Goal: Information Seeking & Learning: Learn about a topic

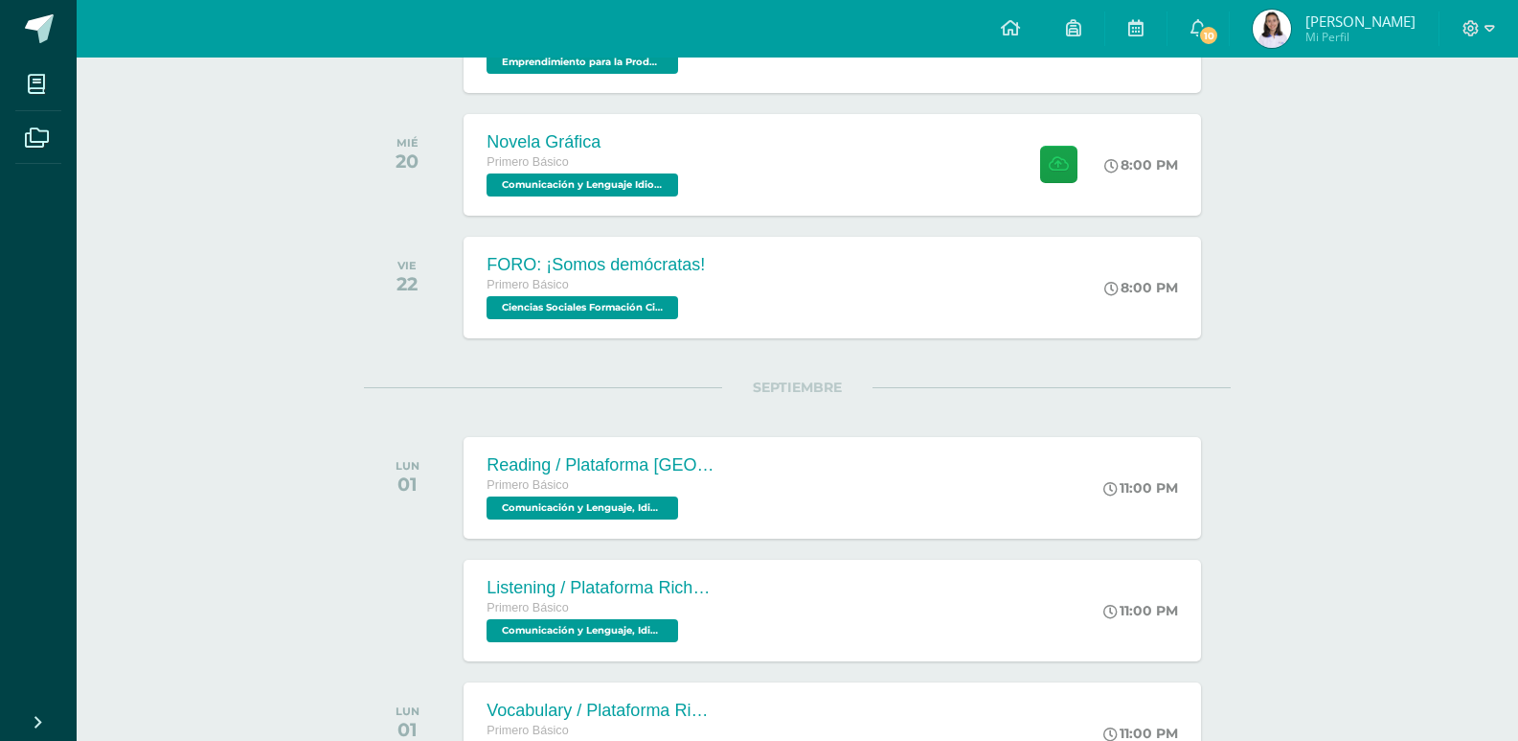
scroll to position [958, 0]
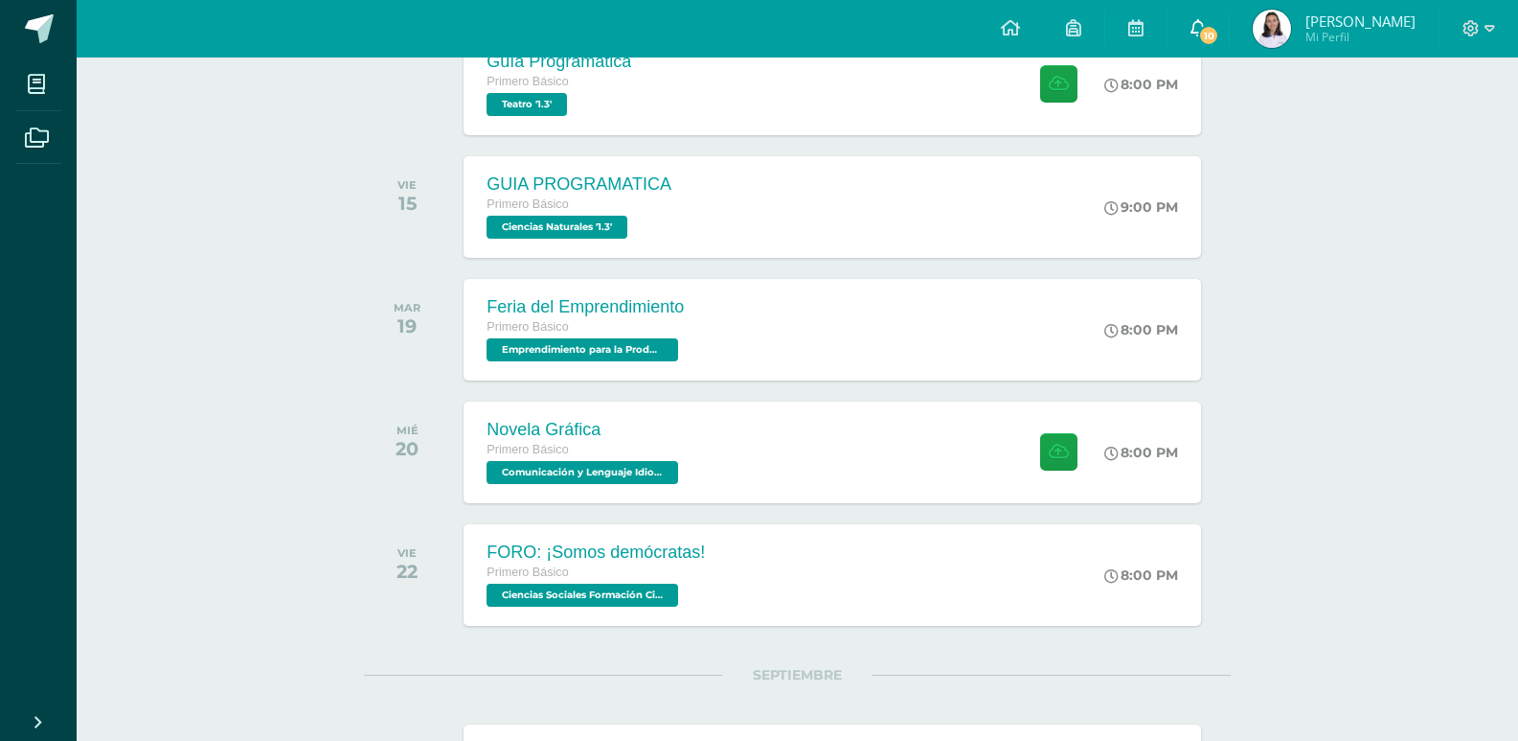
click at [1206, 19] on icon at bounding box center [1198, 27] width 15 height 17
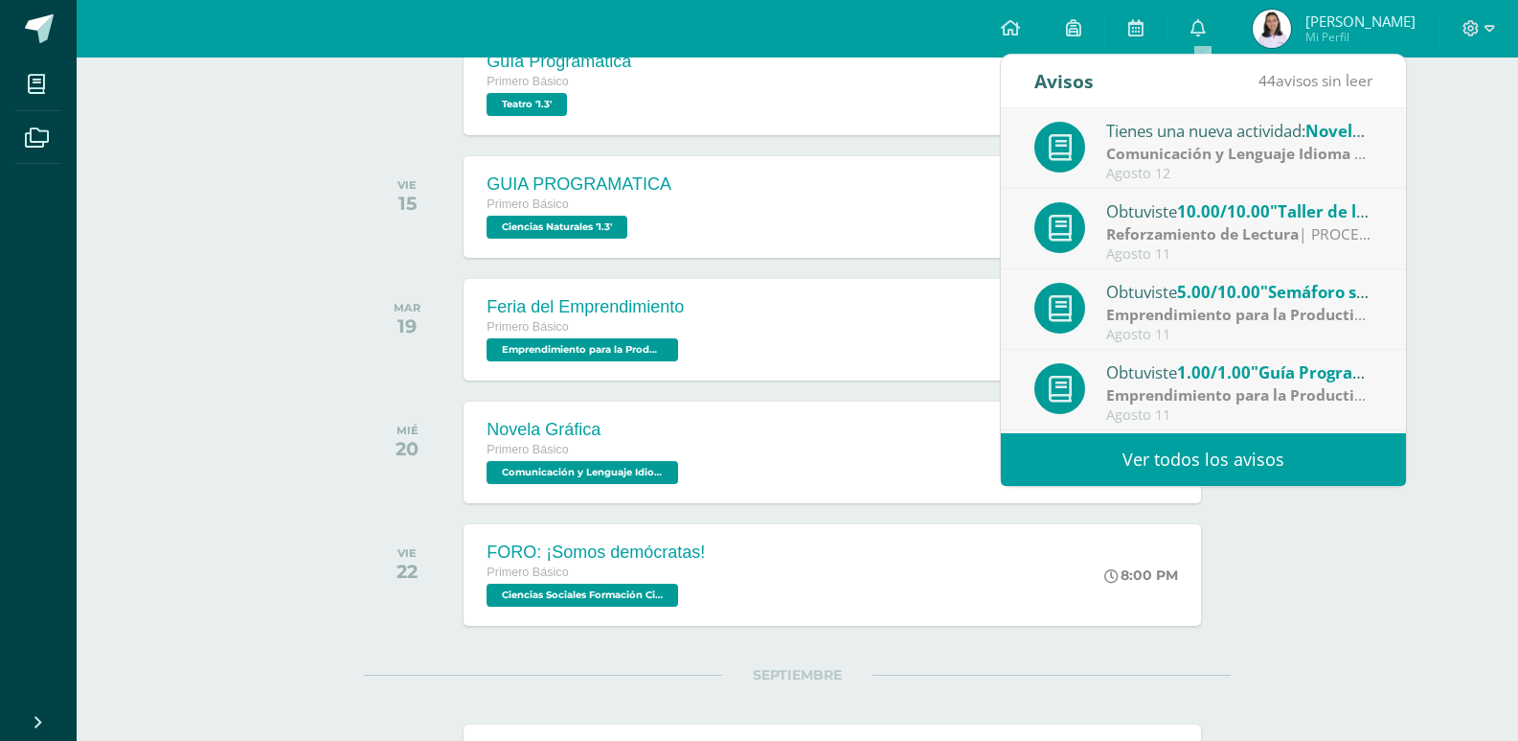
click at [1231, 283] on span "5.00/10.00" at bounding box center [1218, 292] width 83 height 22
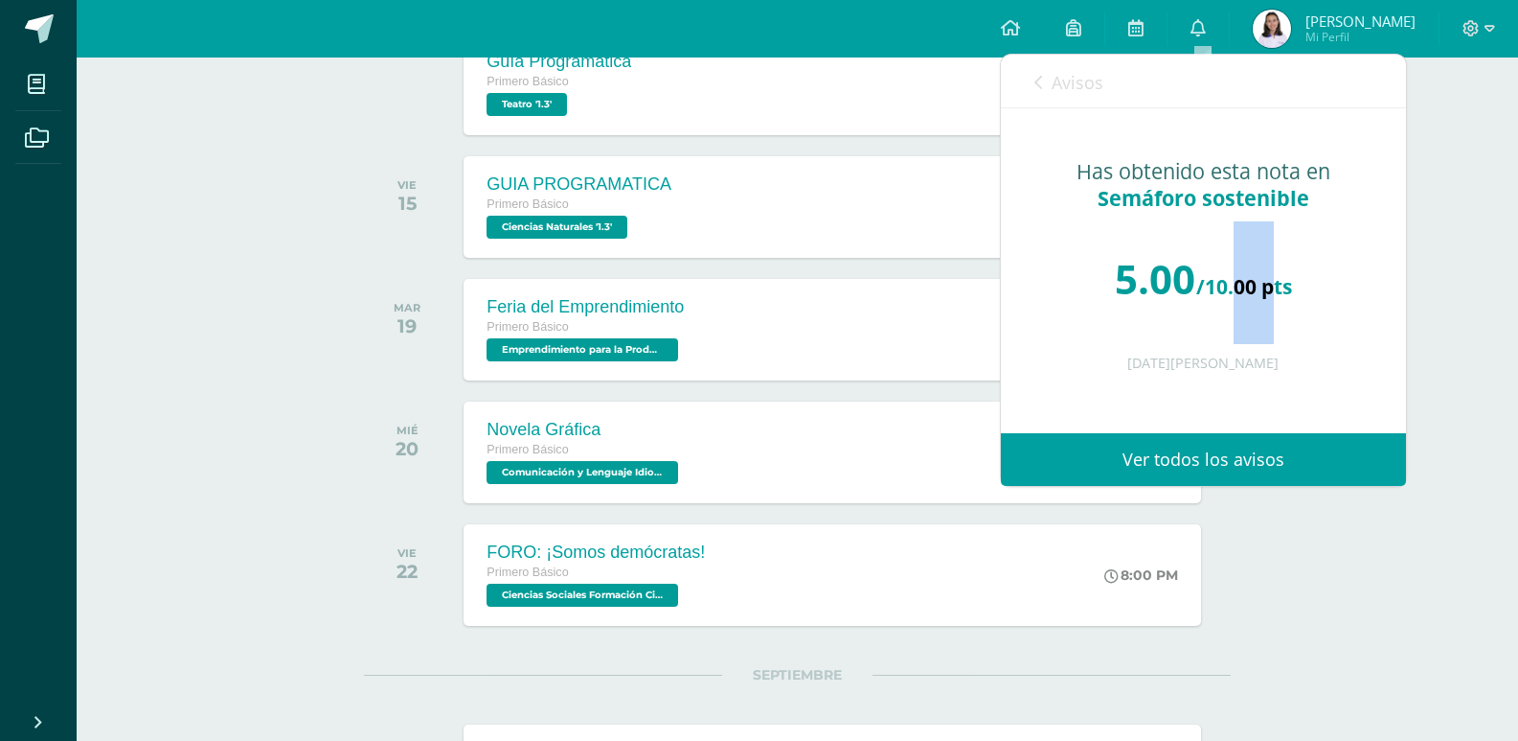
drag, startPoint x: 1231, startPoint y: 283, endPoint x: 1277, endPoint y: 310, distance: 53.7
click at [1277, 310] on div "5.00 /10.00 pts" at bounding box center [1203, 278] width 329 height 115
click at [1068, 96] on link "Avisos" at bounding box center [1069, 82] width 69 height 55
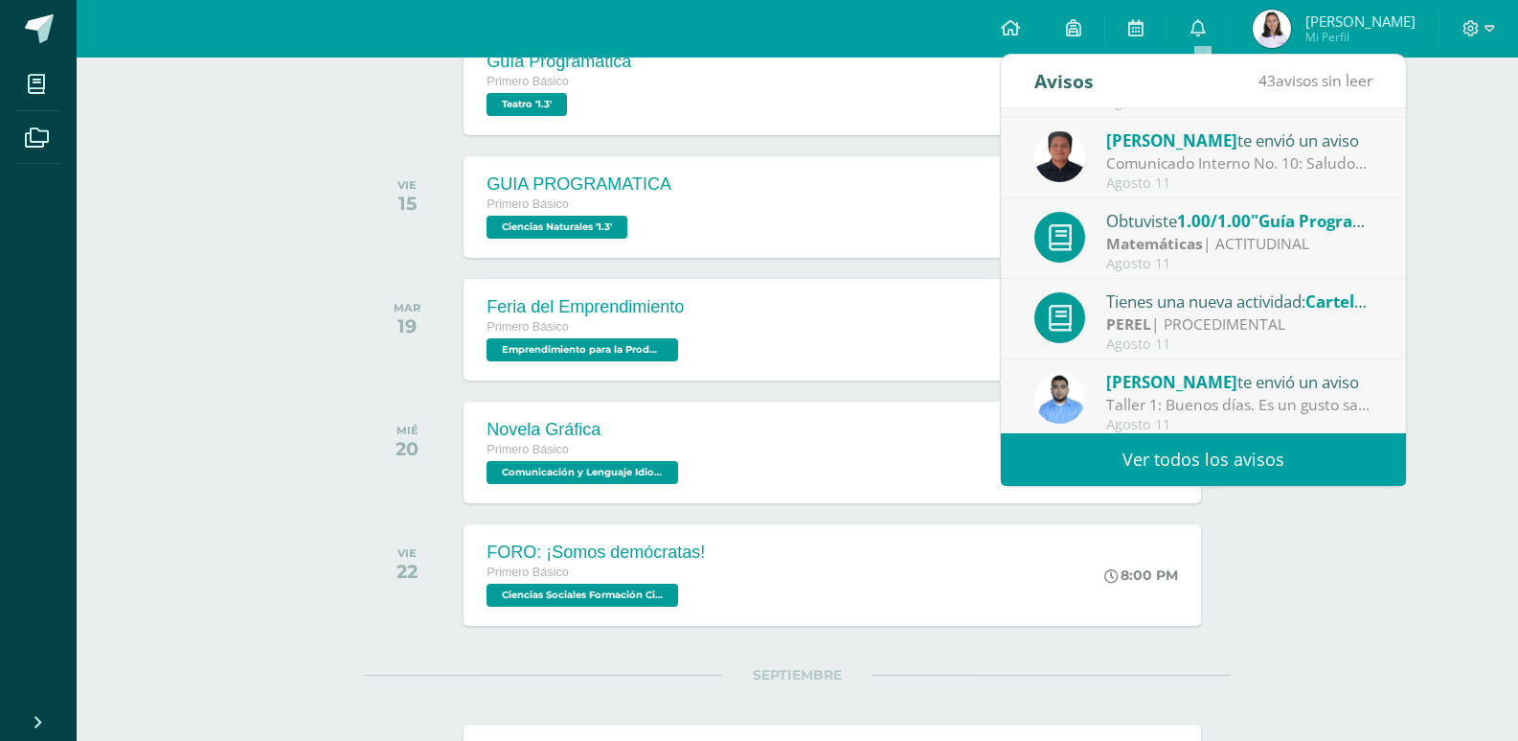
scroll to position [319, 0]
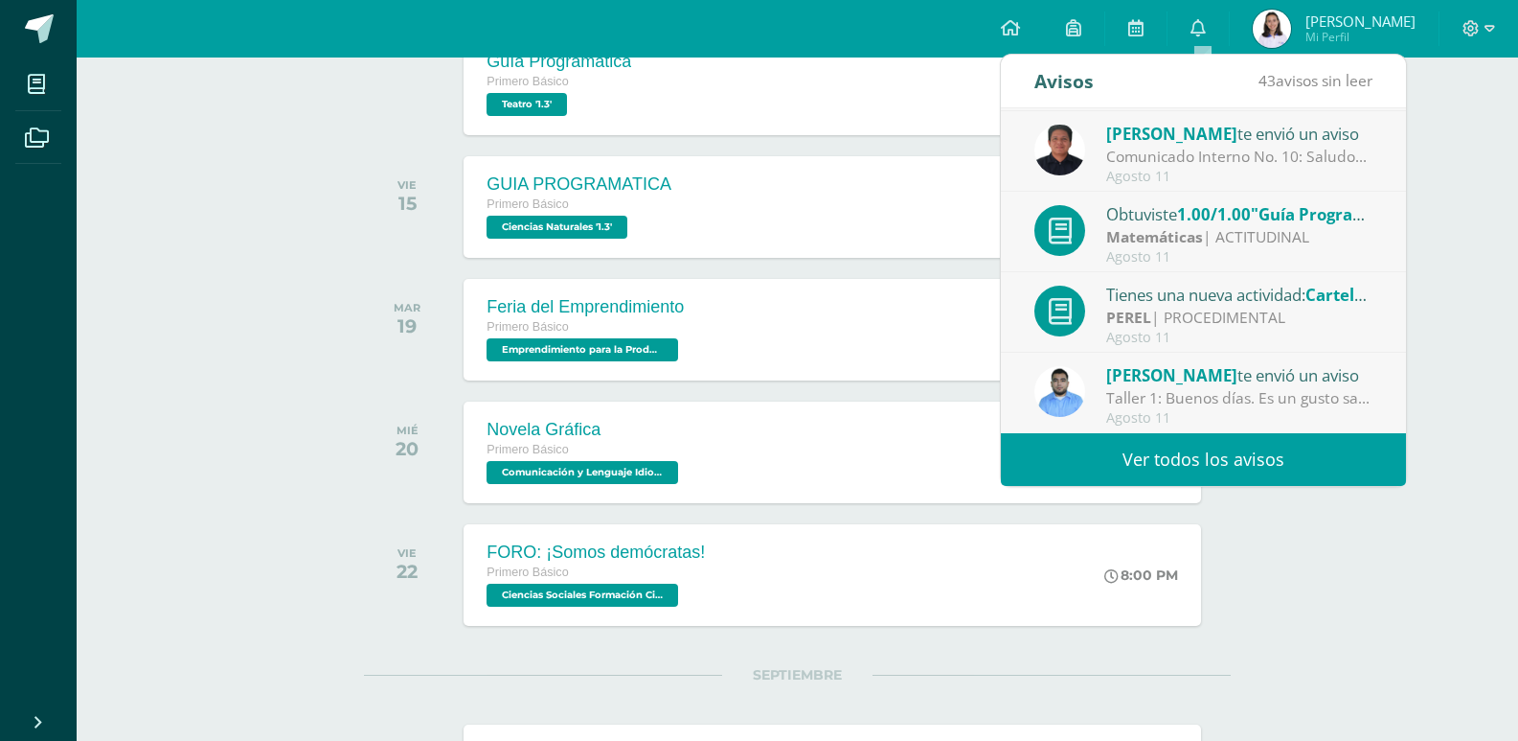
click at [1208, 368] on span "[PERSON_NAME]" at bounding box center [1171, 375] width 131 height 22
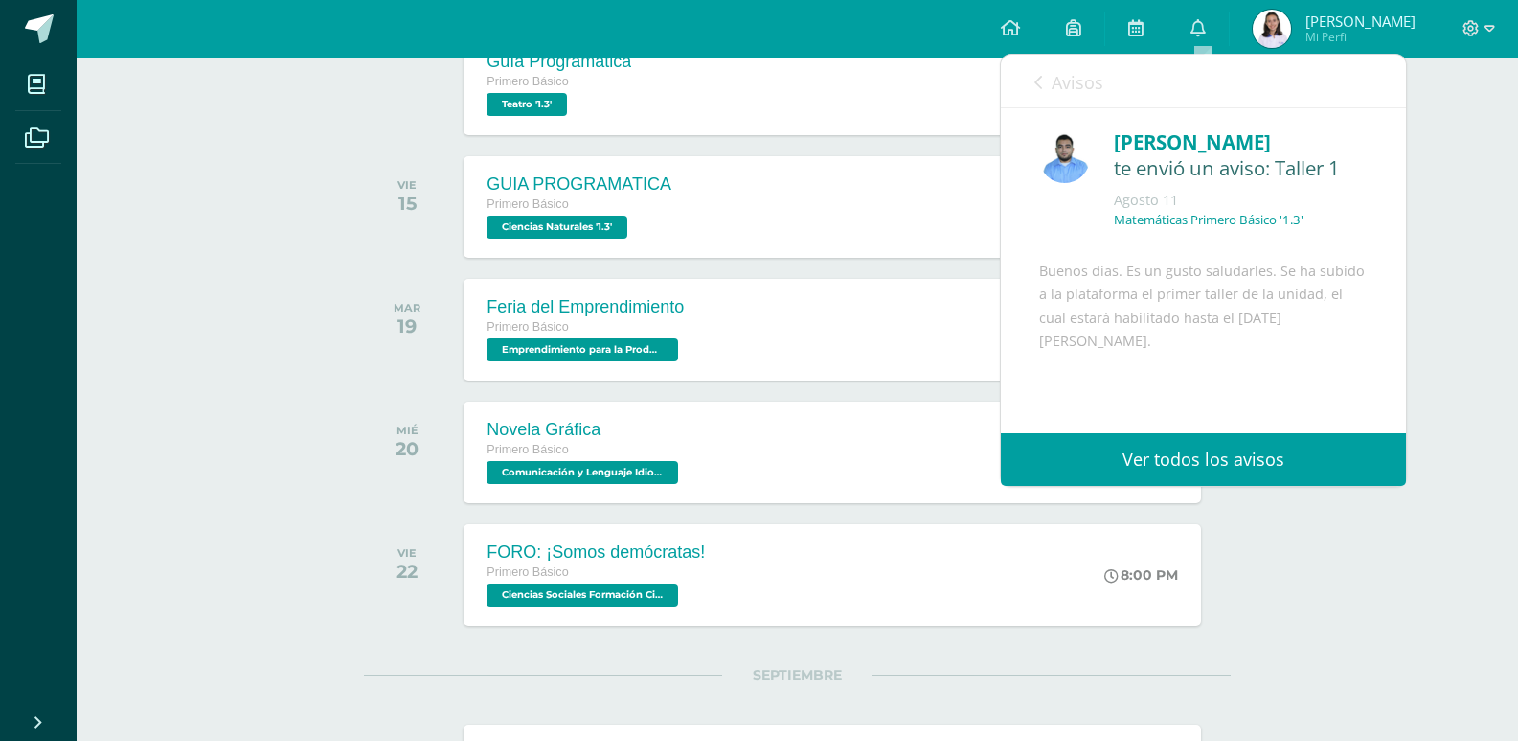
scroll to position [127, 0]
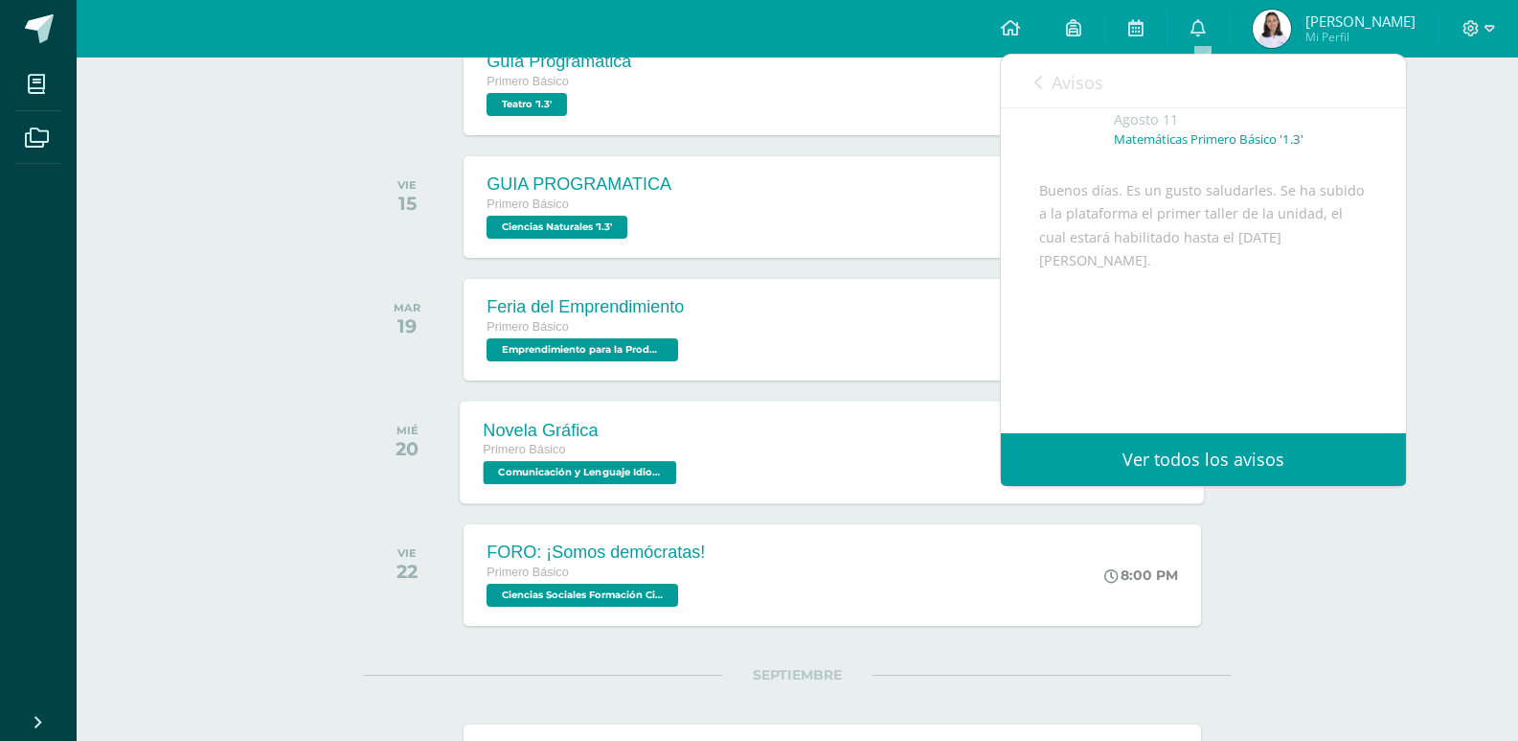
click at [823, 466] on div "Novela Gráfica Primero Básico Comunicación y Lenguaje Idioma Español '1.3' 8:00…" at bounding box center [833, 451] width 744 height 103
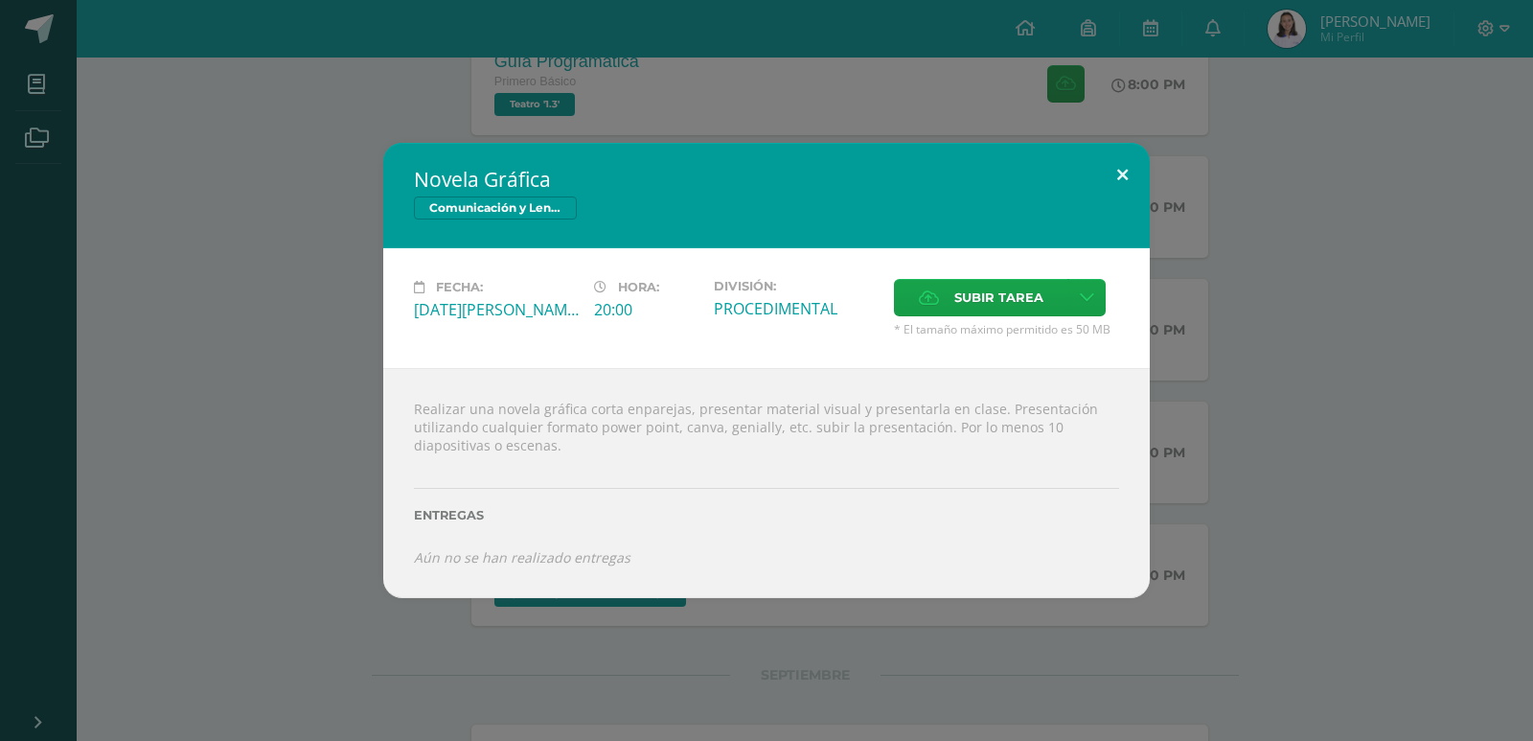
click at [1117, 179] on button at bounding box center [1122, 175] width 55 height 65
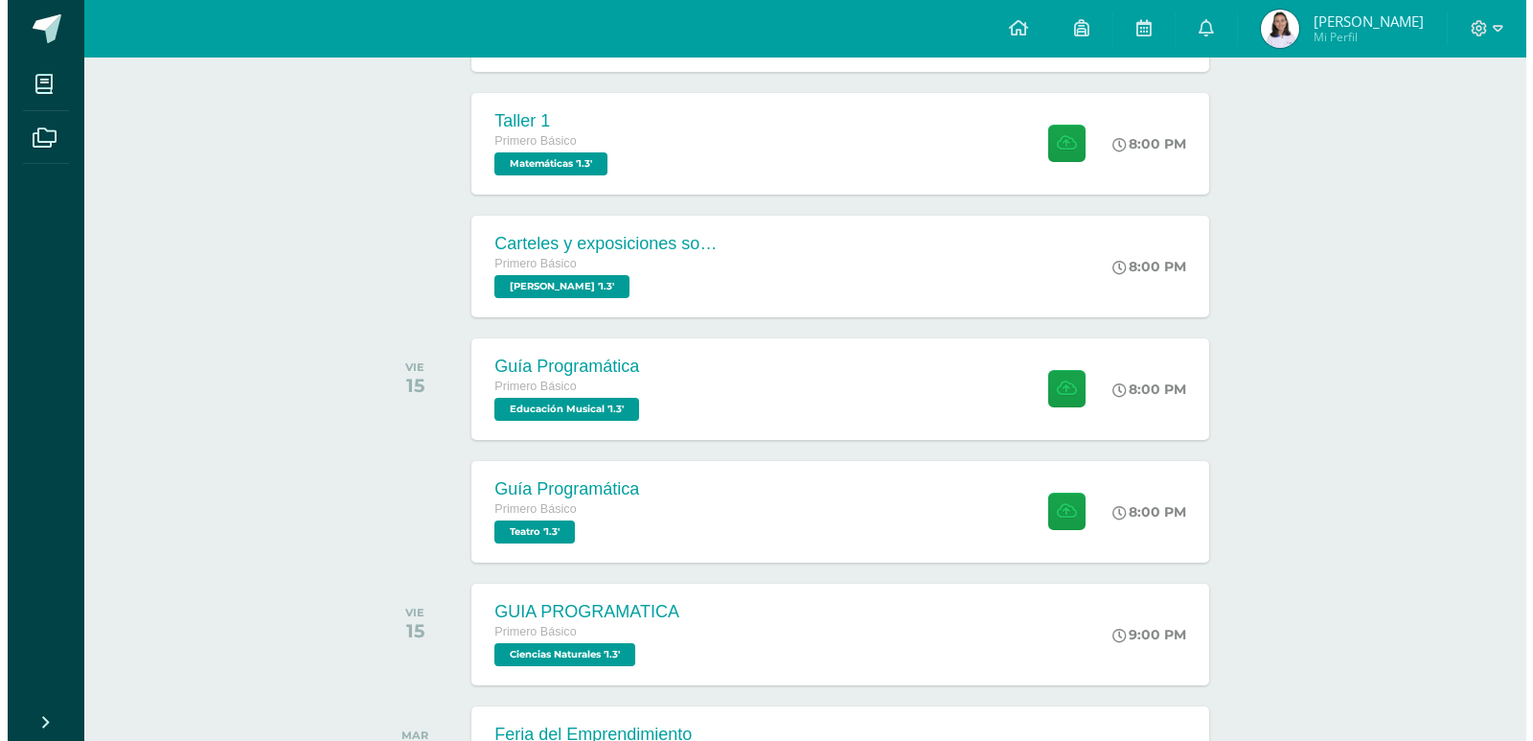
scroll to position [383, 0]
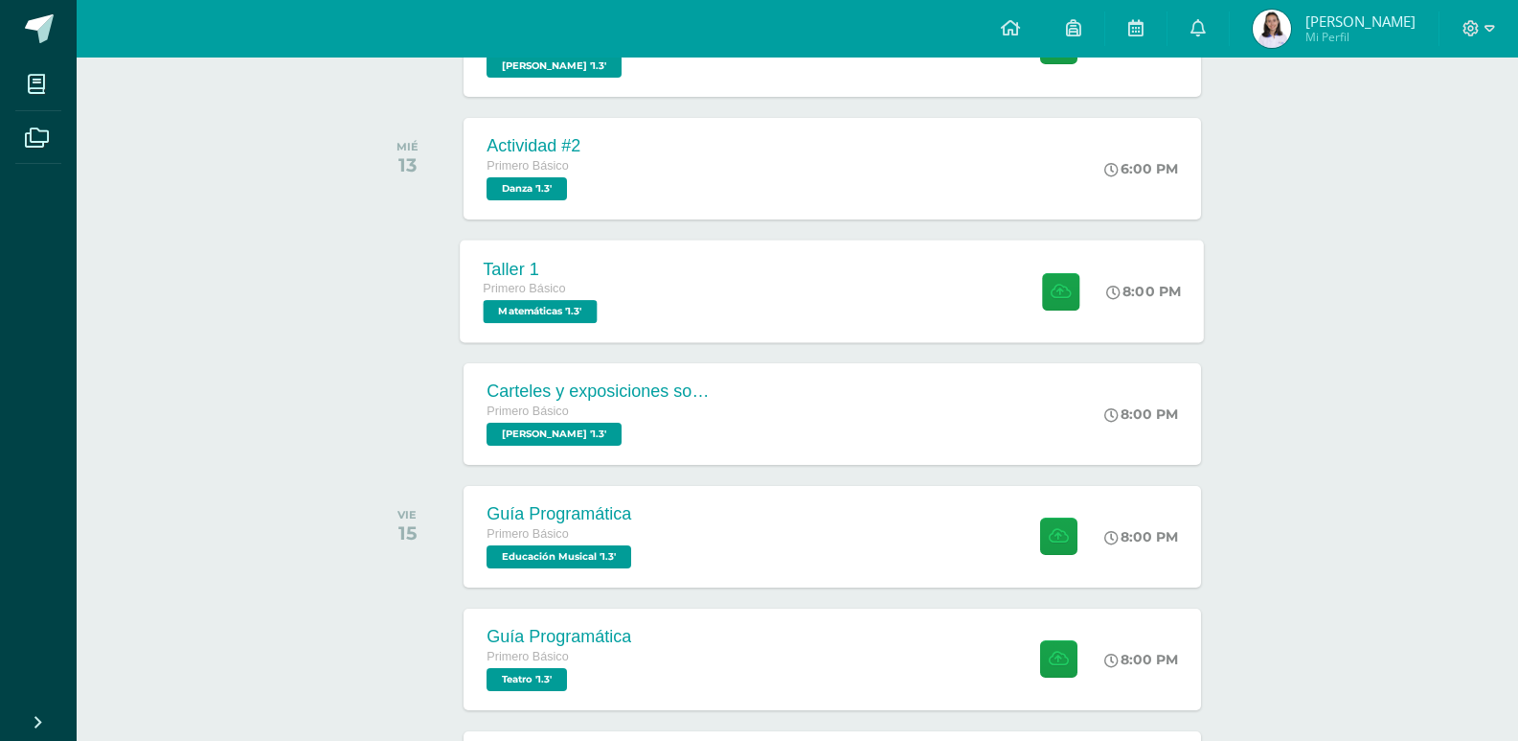
click at [577, 306] on span "Matemáticas '1.3'" at bounding box center [541, 311] width 114 height 23
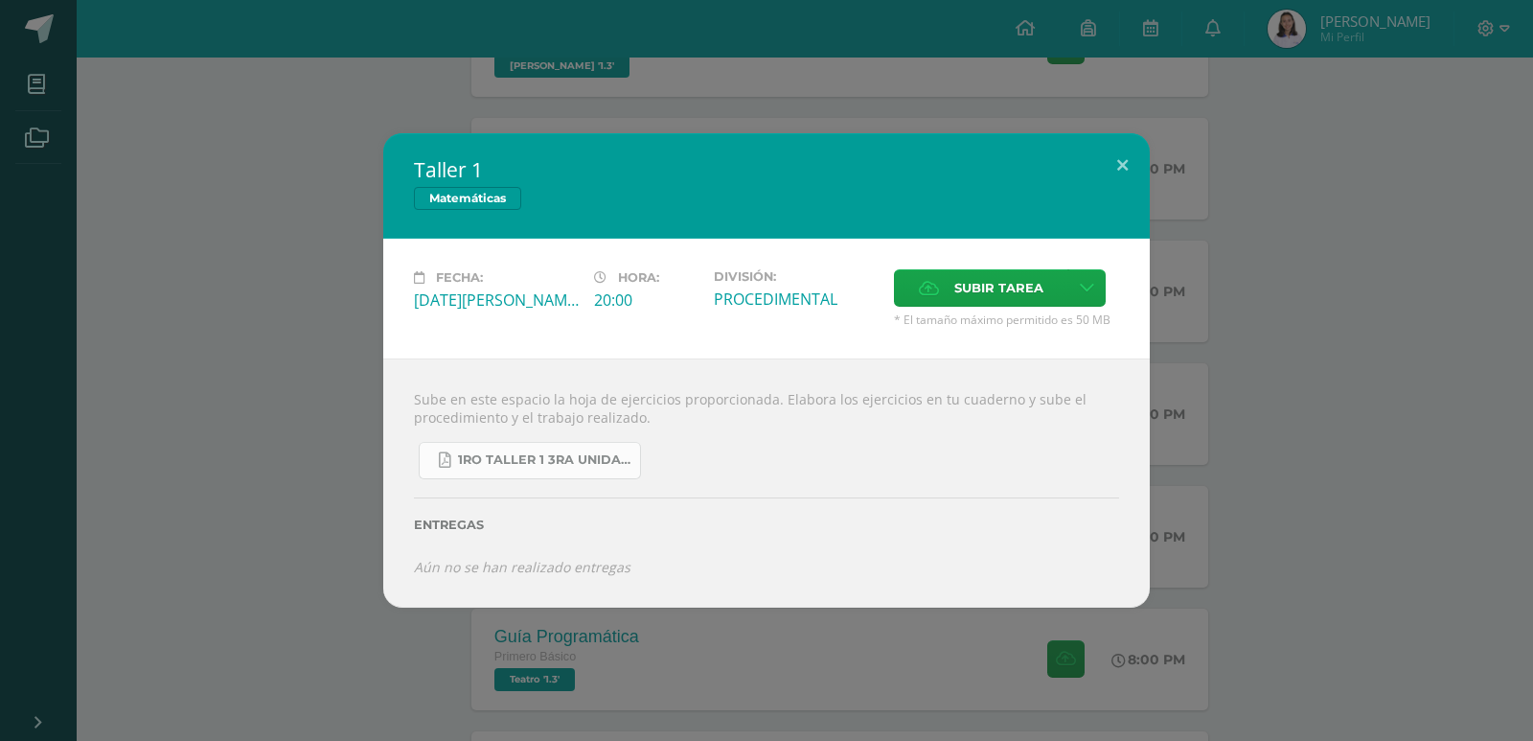
click at [600, 466] on span "1ro taller 1 3ra unidad.pdf" at bounding box center [544, 459] width 172 height 15
